Goal: Book appointment/travel/reservation

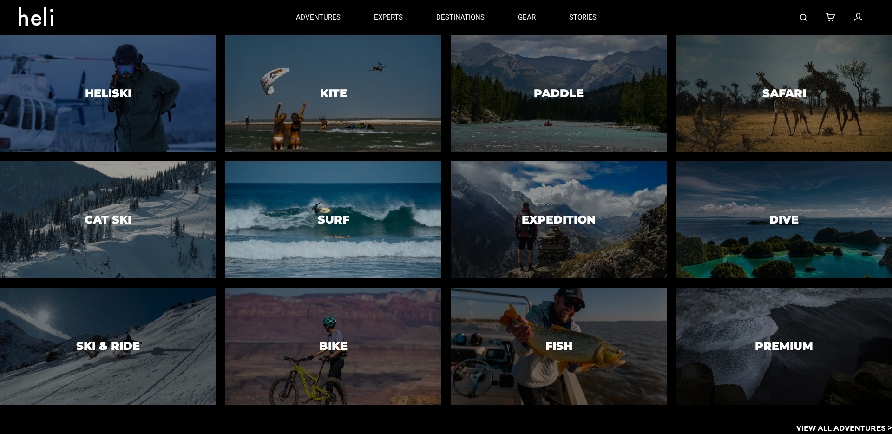
click at [346, 206] on div at bounding box center [333, 219] width 220 height 119
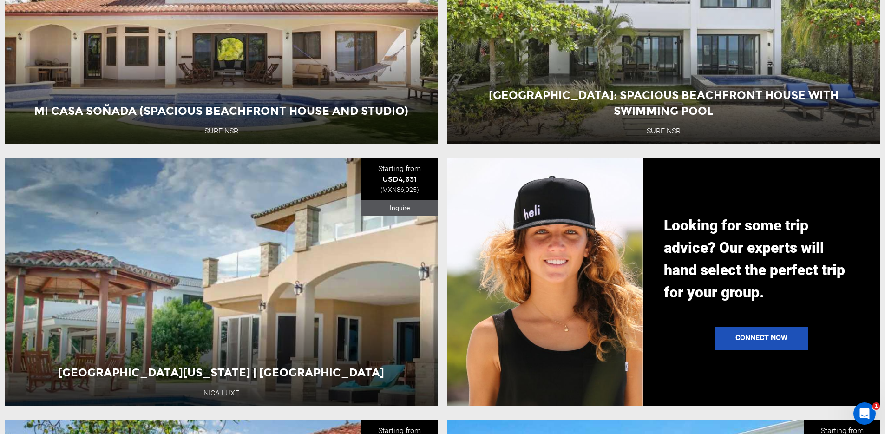
scroll to position [473, 0]
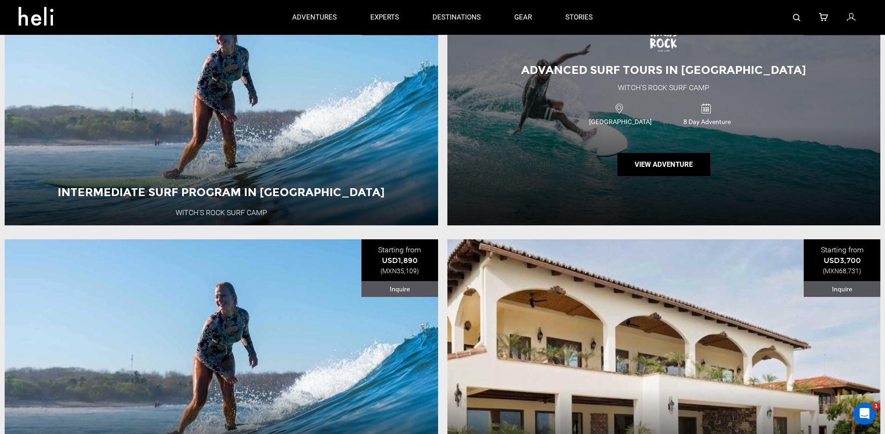
click at [641, 122] on span "[GEOGRAPHIC_DATA]" at bounding box center [620, 121] width 86 height 9
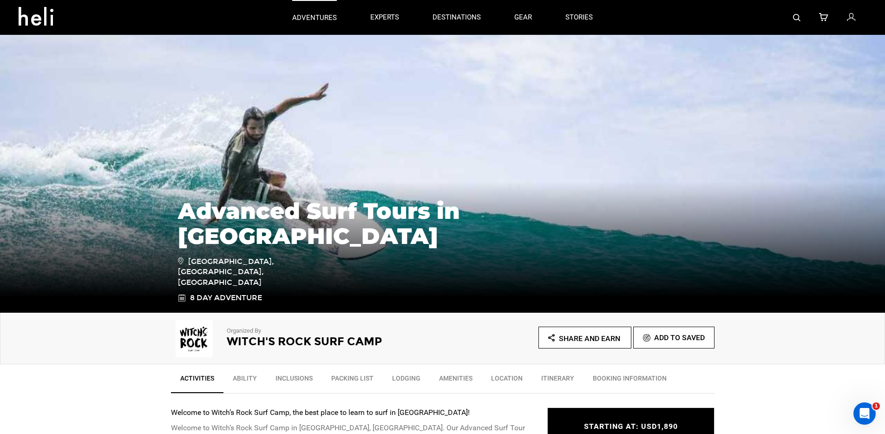
click at [319, 18] on p "adventures" at bounding box center [314, 18] width 45 height 10
click at [39, 14] on icon at bounding box center [40, 13] width 42 height 15
